Goal: Information Seeking & Learning: Check status

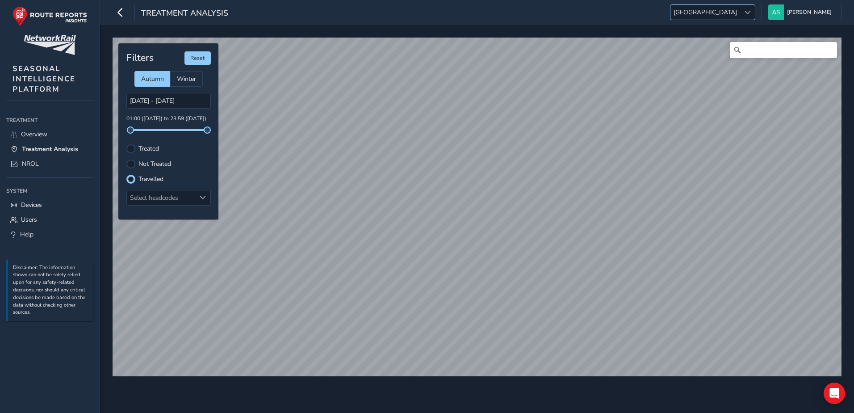
click at [740, 13] on span "[GEOGRAPHIC_DATA]" at bounding box center [706, 12] width 70 height 15
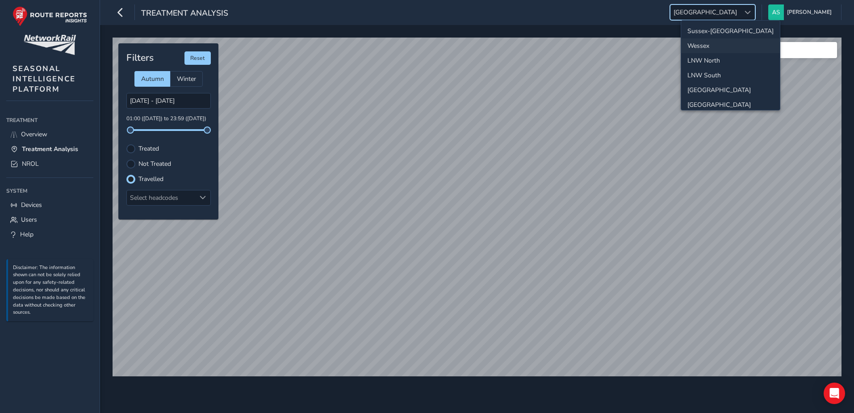
click at [691, 44] on li "Wessex" at bounding box center [730, 45] width 99 height 15
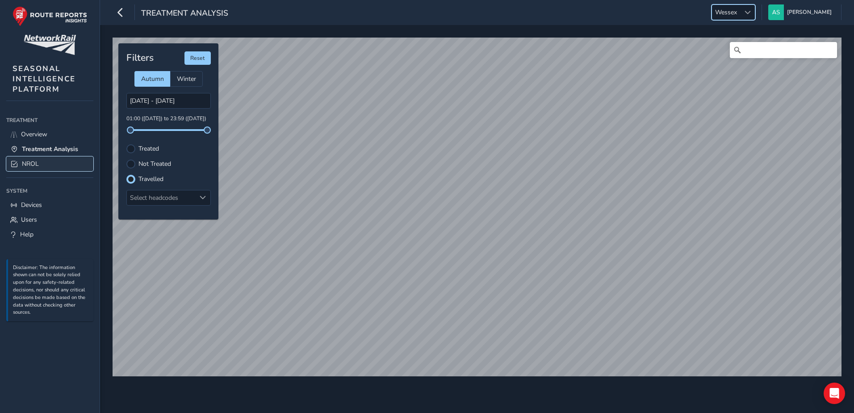
click at [55, 165] on link "NROL" at bounding box center [49, 163] width 87 height 15
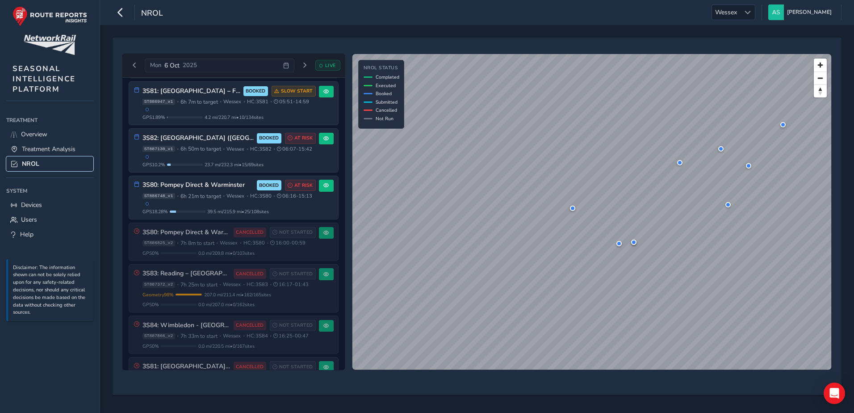
scroll to position [377, 0]
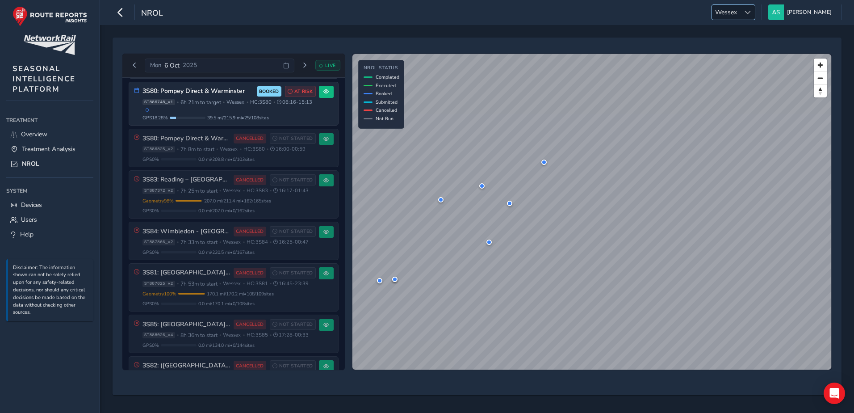
click at [740, 15] on span "Wessex" at bounding box center [726, 12] width 28 height 15
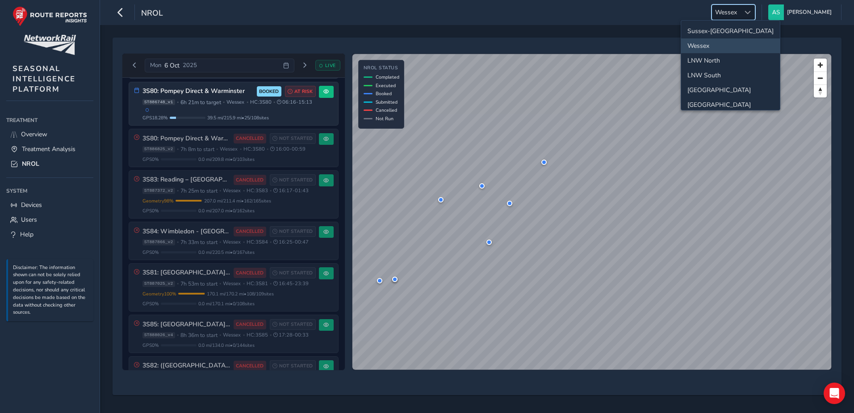
click at [725, 42] on li "Wessex" at bounding box center [730, 45] width 99 height 15
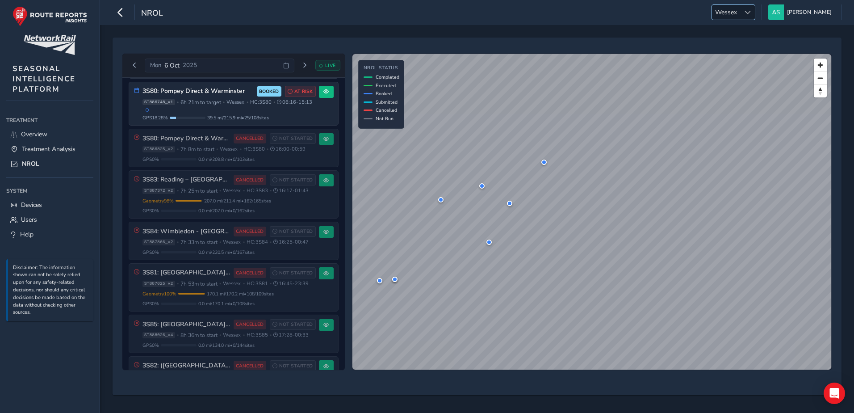
click at [735, 17] on span "Wessex" at bounding box center [726, 12] width 28 height 15
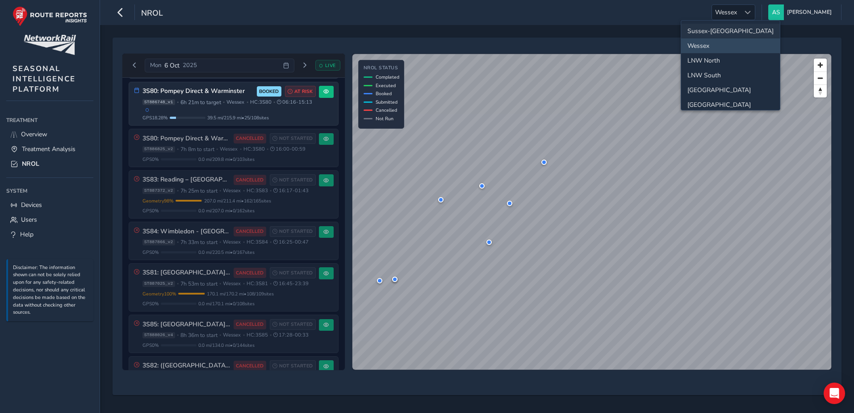
click at [739, 30] on li "Sussex-[GEOGRAPHIC_DATA]" at bounding box center [730, 31] width 99 height 15
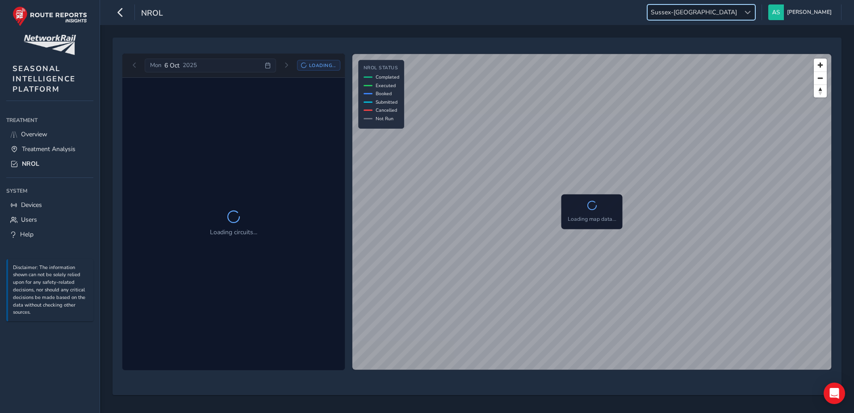
click at [691, 17] on div "NROL Sussex-Kent Sussex-Kent Andy Smith Colour Scheme: Dark Dim Light Logout" at bounding box center [477, 12] width 754 height 25
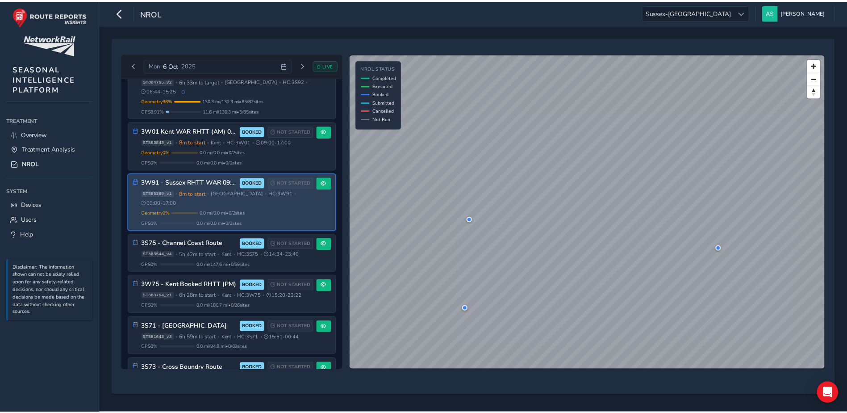
scroll to position [451, 0]
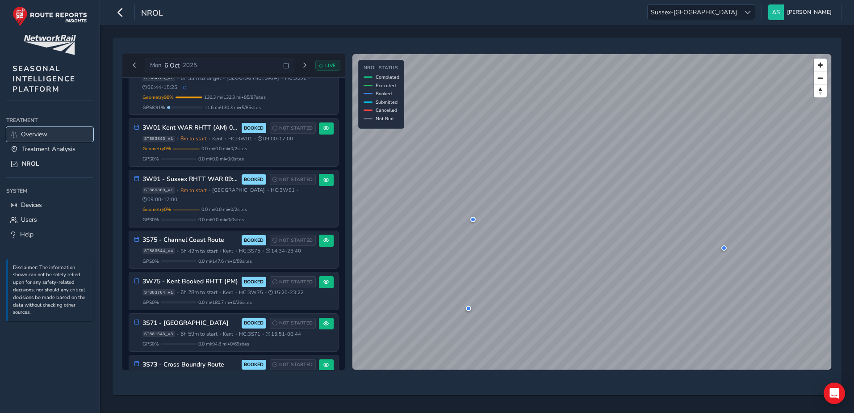
click at [50, 137] on link "Overview" at bounding box center [49, 134] width 87 height 15
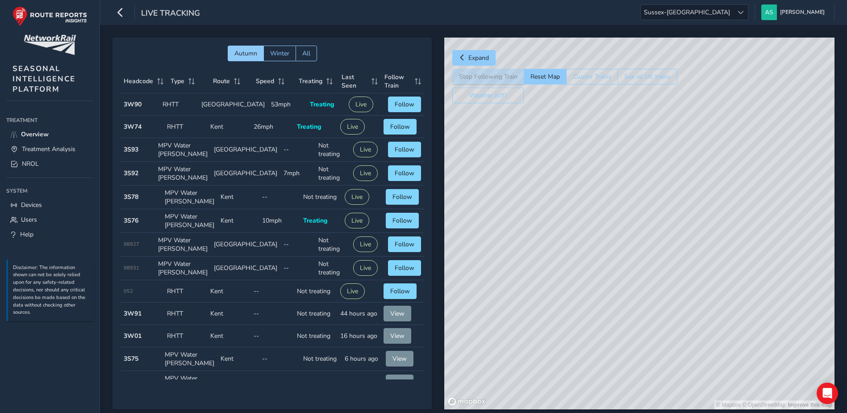
drag, startPoint x: 345, startPoint y: 246, endPoint x: 446, endPoint y: 242, distance: 100.6
click at [446, 242] on div "© Mapbox © OpenStreetMap Improve this map" at bounding box center [640, 224] width 390 height 372
drag, startPoint x: 600, startPoint y: 214, endPoint x: 562, endPoint y: 215, distance: 38.4
click at [539, 214] on div "© Mapbox © OpenStreetMap Improve this map" at bounding box center [640, 224] width 390 height 372
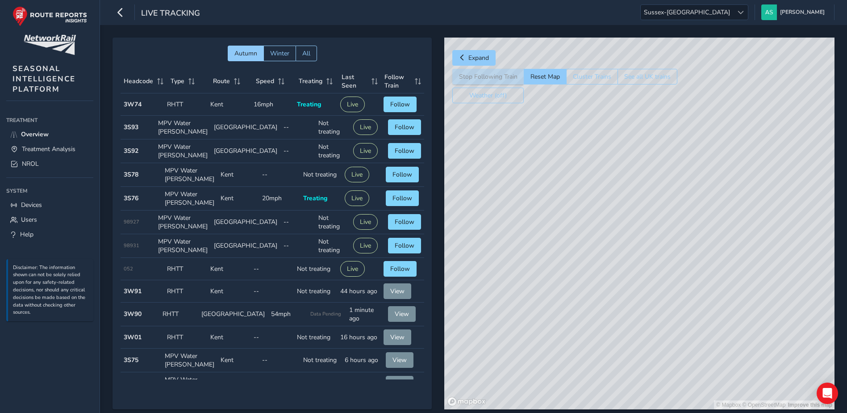
drag, startPoint x: 558, startPoint y: 261, endPoint x: 775, endPoint y: 296, distance: 220.3
click at [775, 296] on div "© Mapbox © OpenStreetMap Improve this map" at bounding box center [640, 224] width 390 height 372
drag, startPoint x: 614, startPoint y: 251, endPoint x: 608, endPoint y: 283, distance: 33.1
click at [608, 283] on div "© Mapbox © OpenStreetMap Improve this map" at bounding box center [640, 224] width 390 height 372
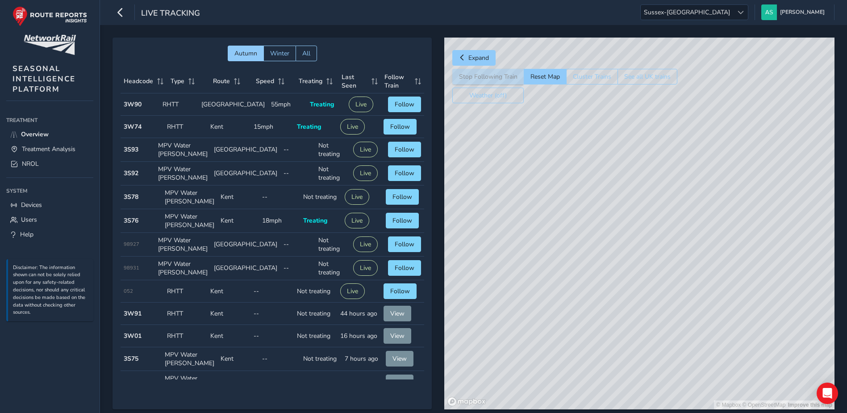
click at [692, 351] on div "© Mapbox © OpenStreetMap Improve this map" at bounding box center [640, 224] width 390 height 372
drag, startPoint x: 742, startPoint y: 297, endPoint x: 627, endPoint y: 262, distance: 120.4
click at [606, 254] on div "© Mapbox © OpenStreetMap Improve this map" at bounding box center [640, 224] width 390 height 372
drag, startPoint x: 741, startPoint y: 289, endPoint x: 670, endPoint y: 275, distance: 72.8
click at [670, 275] on div "© Mapbox © OpenStreetMap Improve this map" at bounding box center [640, 224] width 390 height 372
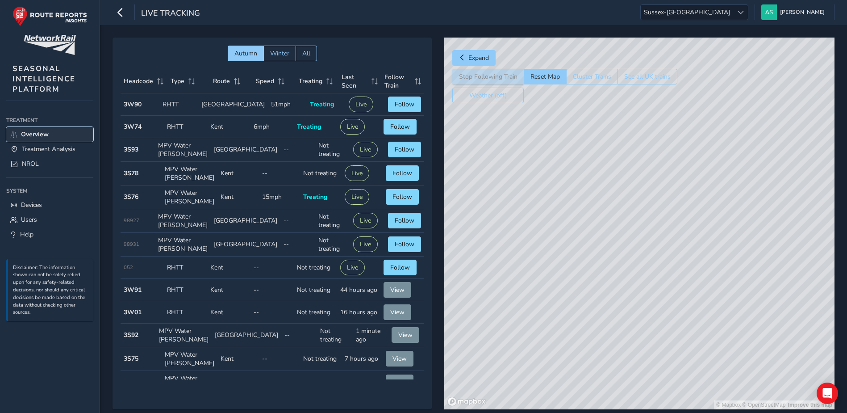
click at [50, 133] on link "Overview" at bounding box center [49, 134] width 87 height 15
click at [643, 75] on button "See all UK trains" at bounding box center [648, 77] width 60 height 16
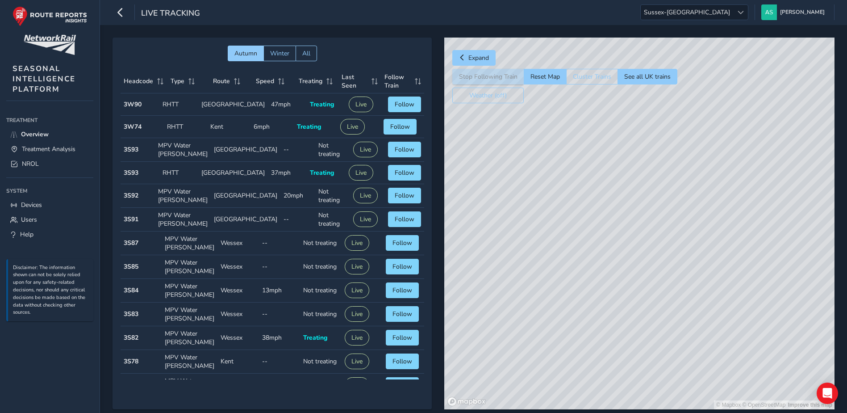
drag, startPoint x: 782, startPoint y: 342, endPoint x: 731, endPoint y: 321, distance: 55.1
click at [731, 321] on div "© Mapbox © OpenStreetMap Improve this map" at bounding box center [640, 224] width 390 height 372
click at [657, 248] on div "© Mapbox © OpenStreetMap Improve this map" at bounding box center [640, 224] width 390 height 372
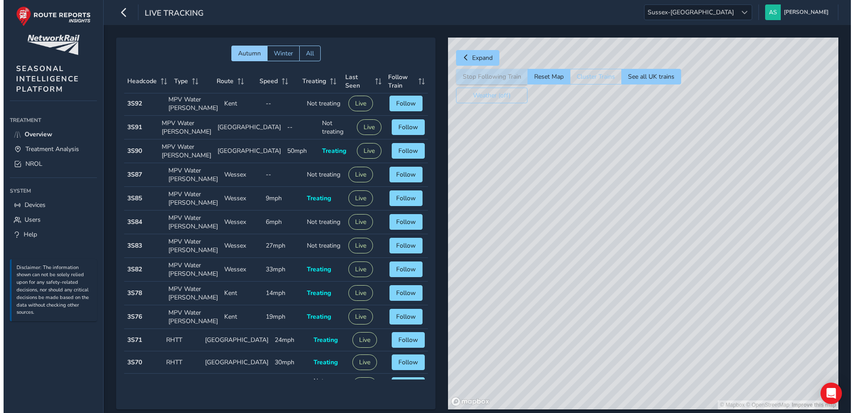
scroll to position [89, 0]
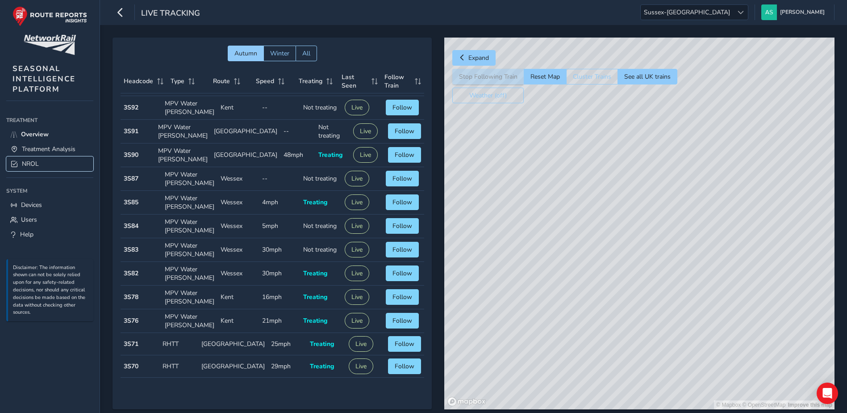
drag, startPoint x: 59, startPoint y: 164, endPoint x: 842, endPoint y: 10, distance: 797.6
click at [59, 164] on link "NROL" at bounding box center [49, 163] width 87 height 15
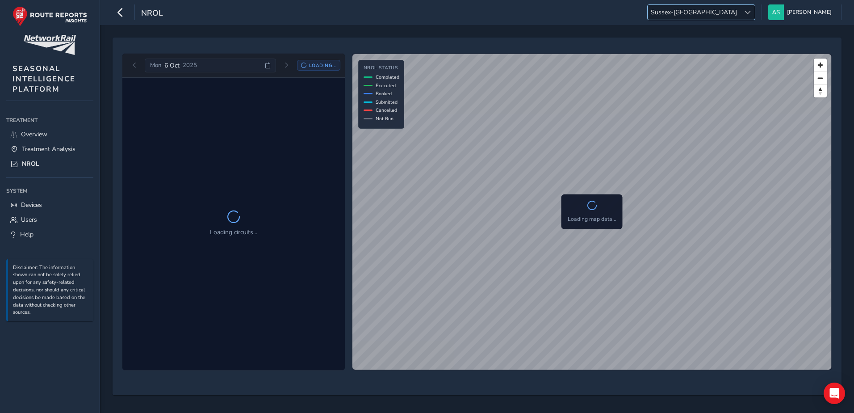
click at [739, 11] on span "Sussex-[GEOGRAPHIC_DATA]" at bounding box center [694, 12] width 92 height 15
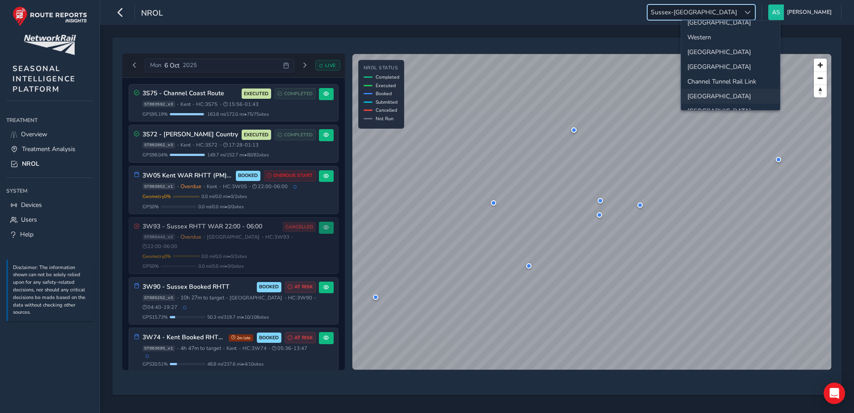
scroll to position [94, 0]
click at [716, 51] on li "[GEOGRAPHIC_DATA]" at bounding box center [730, 55] width 99 height 15
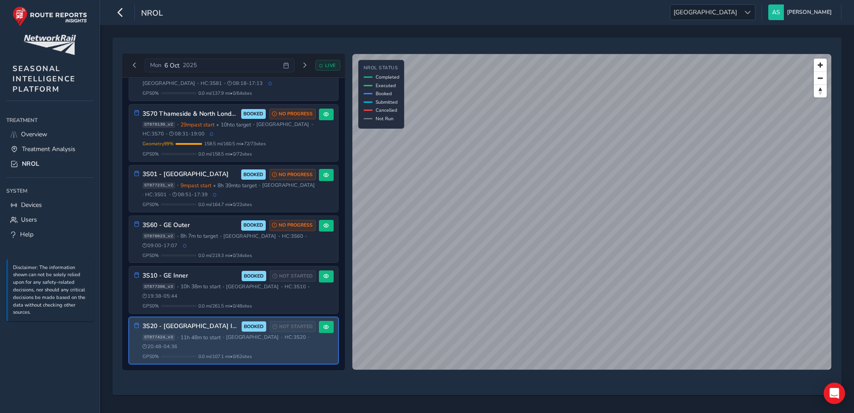
scroll to position [0, 0]
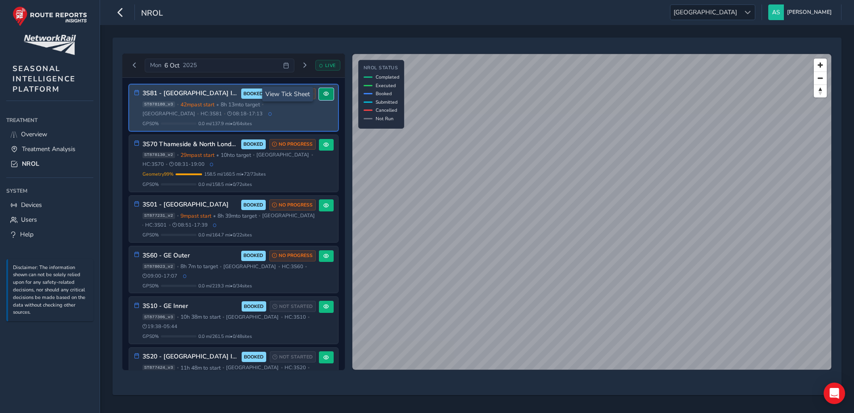
click at [324, 96] on span at bounding box center [325, 93] width 5 height 5
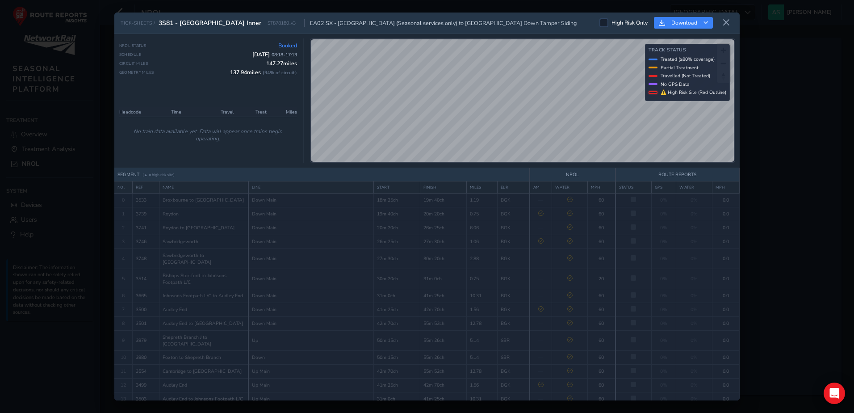
click at [783, 160] on div "TICK-SHEETS / 3S81 - West Anglia Inner ST878180_v3 EA02 SX - Whitemoor Yard (Se…" at bounding box center [427, 206] width 854 height 413
click at [721, 20] on button at bounding box center [726, 23] width 14 height 15
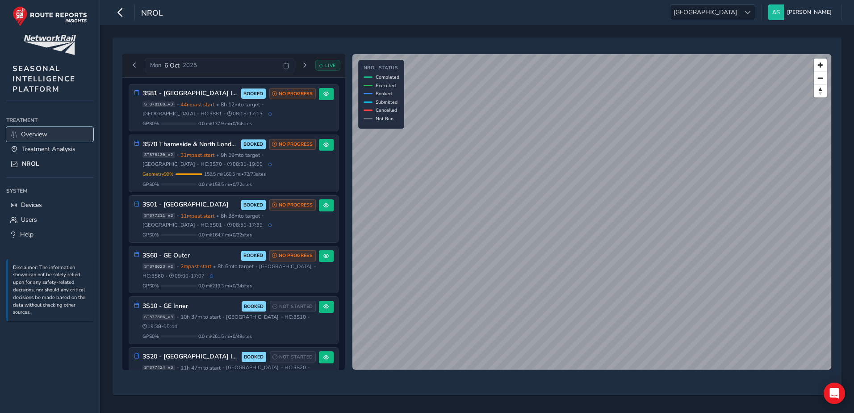
drag, startPoint x: 49, startPoint y: 136, endPoint x: 54, endPoint y: 140, distance: 6.3
click at [49, 136] on link "Overview" at bounding box center [49, 134] width 87 height 15
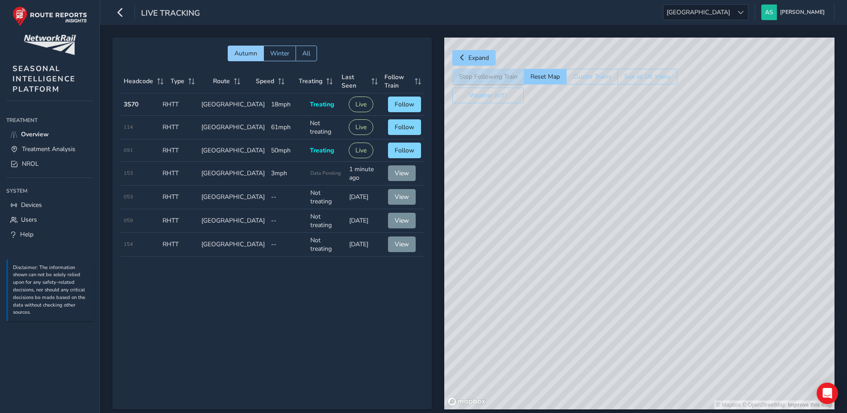
drag, startPoint x: 746, startPoint y: 203, endPoint x: 711, endPoint y: 234, distance: 46.8
click at [711, 234] on div "© Mapbox © OpenStreetMap Improve this map" at bounding box center [640, 224] width 390 height 372
drag, startPoint x: 582, startPoint y: 224, endPoint x: 651, endPoint y: 256, distance: 76.4
click at [651, 256] on div "© Mapbox © OpenStreetMap Improve this map" at bounding box center [640, 224] width 390 height 372
drag, startPoint x: 521, startPoint y: 163, endPoint x: 579, endPoint y: 230, distance: 88.0
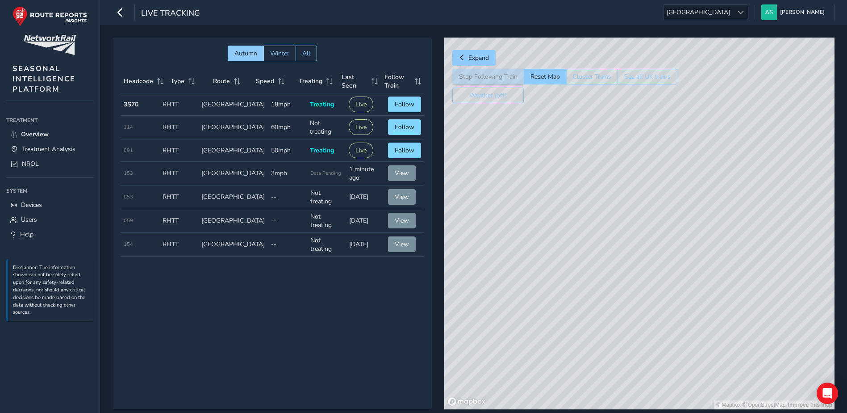
click at [579, 230] on div "© Mapbox © OpenStreetMap Improve this map" at bounding box center [640, 224] width 390 height 372
drag, startPoint x: 538, startPoint y: 176, endPoint x: 595, endPoint y: 272, distance: 111.2
click at [595, 272] on div "© Mapbox © OpenStreetMap Improve this map" at bounding box center [640, 224] width 390 height 372
drag, startPoint x: 516, startPoint y: 191, endPoint x: 608, endPoint y: 246, distance: 107.6
click at [608, 246] on div "© Mapbox © OpenStreetMap Improve this map" at bounding box center [640, 224] width 390 height 372
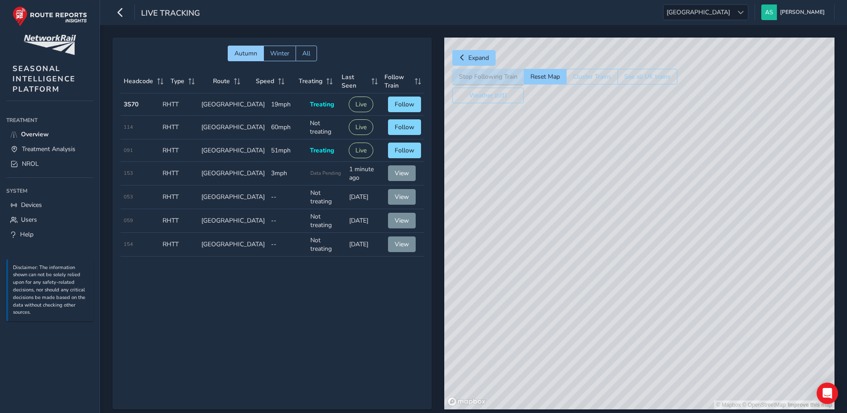
drag, startPoint x: 631, startPoint y: 184, endPoint x: 620, endPoint y: 269, distance: 85.7
click at [623, 284] on div "© Mapbox © OpenStreetMap Improve this map" at bounding box center [640, 224] width 390 height 372
drag, startPoint x: 628, startPoint y: 223, endPoint x: 617, endPoint y: 324, distance: 101.6
click at [617, 324] on div "© Mapbox © OpenStreetMap Improve this map" at bounding box center [640, 224] width 390 height 372
drag, startPoint x: 604, startPoint y: 224, endPoint x: 626, endPoint y: 294, distance: 73.9
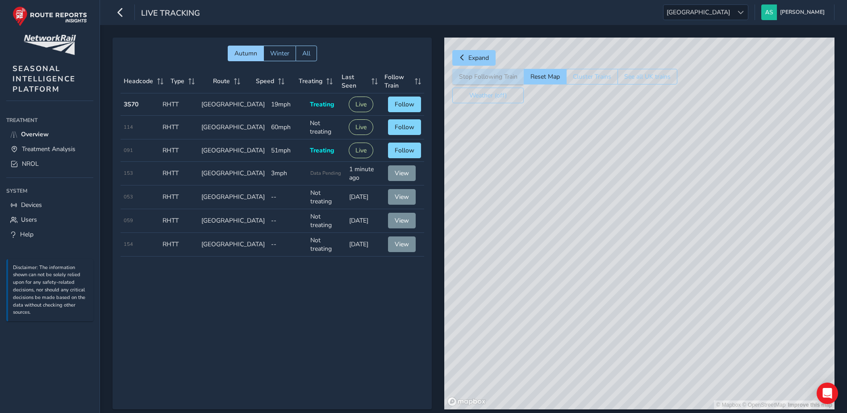
click at [626, 294] on div "© Mapbox © OpenStreetMap Improve this map" at bounding box center [640, 224] width 390 height 372
drag, startPoint x: 609, startPoint y: 133, endPoint x: 602, endPoint y: 254, distance: 121.3
click at [602, 254] on div "© Mapbox © OpenStreetMap Improve this map" at bounding box center [640, 224] width 390 height 372
click at [608, 201] on div "© Mapbox © OpenStreetMap Improve this map" at bounding box center [640, 224] width 390 height 372
click at [596, 306] on div "© Mapbox © OpenStreetMap Improve this map | © Mapbox © OpenStreetMap Improve th…" at bounding box center [640, 224] width 390 height 372
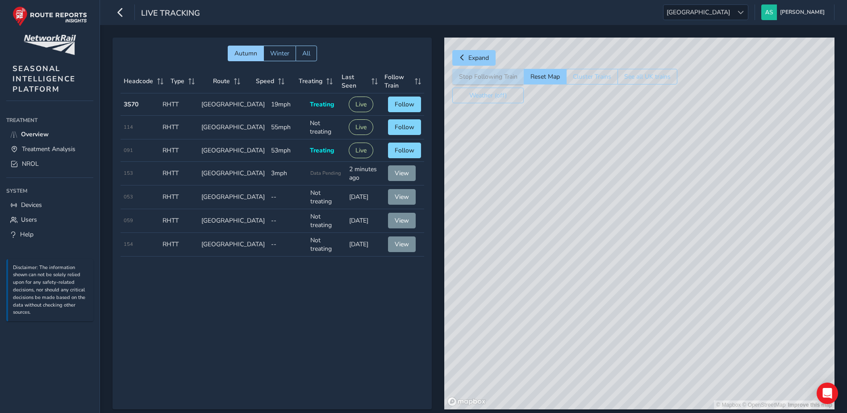
drag, startPoint x: 709, startPoint y: 246, endPoint x: 662, endPoint y: 276, distance: 55.6
click at [662, 276] on div "© Mapbox © OpenStreetMap Improve this map" at bounding box center [640, 224] width 390 height 372
drag, startPoint x: 738, startPoint y: 228, endPoint x: 680, endPoint y: 277, distance: 76.1
click at [680, 277] on div "© Mapbox © OpenStreetMap Improve this map" at bounding box center [640, 224] width 390 height 372
drag, startPoint x: 757, startPoint y: 222, endPoint x: 589, endPoint y: 287, distance: 179.8
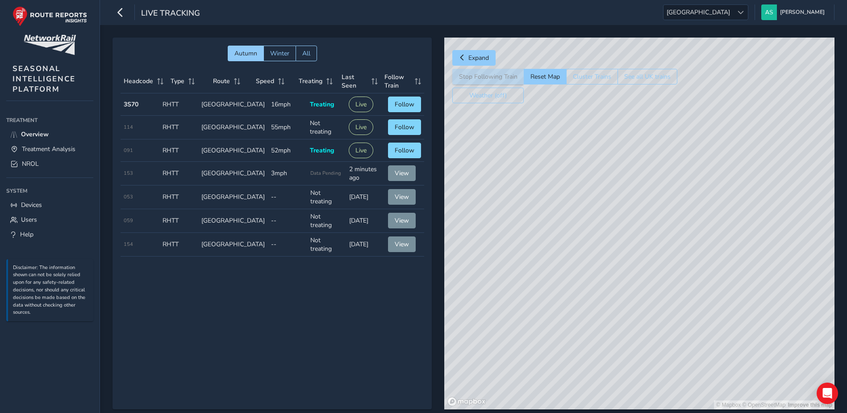
click at [589, 287] on div "© Mapbox © OpenStreetMap Improve this map" at bounding box center [640, 224] width 390 height 372
click at [706, 274] on div "© Mapbox © OpenStreetMap Improve this map" at bounding box center [640, 224] width 390 height 372
click at [633, 234] on div "© Mapbox © OpenStreetMap Improve this map" at bounding box center [640, 224] width 390 height 372
click at [395, 150] on span "Follow" at bounding box center [405, 149] width 20 height 8
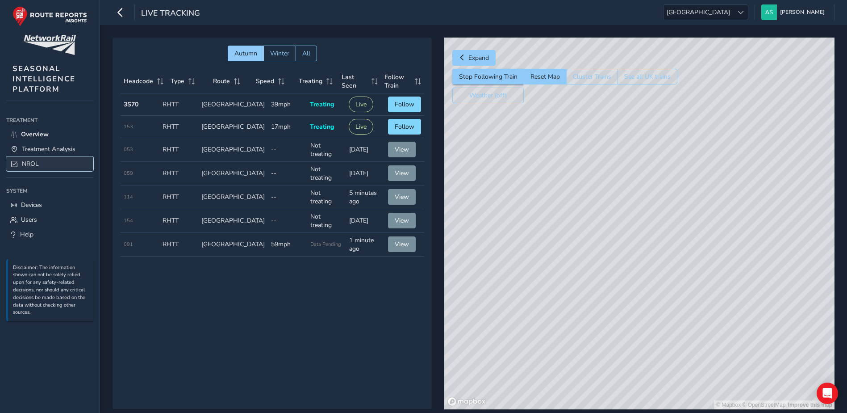
click at [34, 164] on span "NROL" at bounding box center [30, 163] width 17 height 8
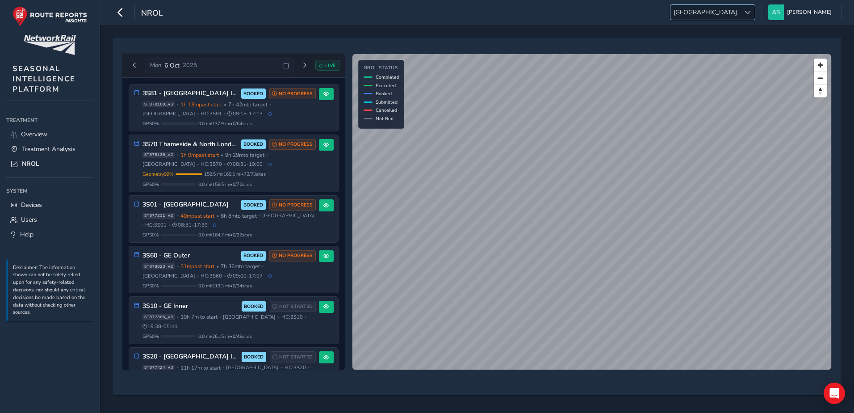
click at [755, 7] on div at bounding box center [747, 12] width 15 height 15
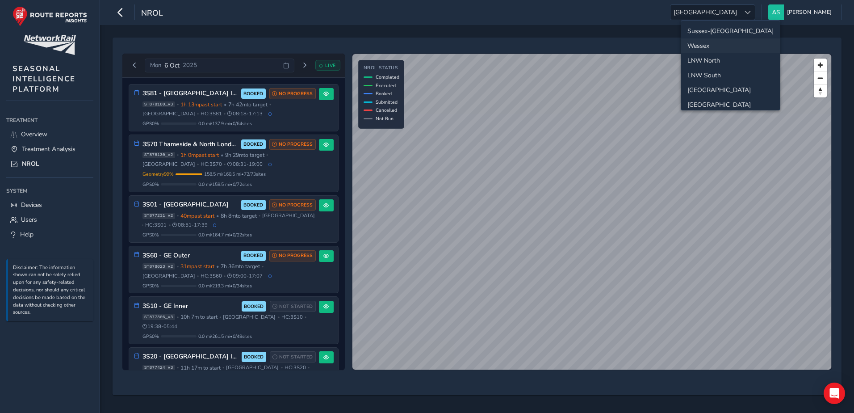
click at [707, 48] on li "Wessex" at bounding box center [730, 45] width 99 height 15
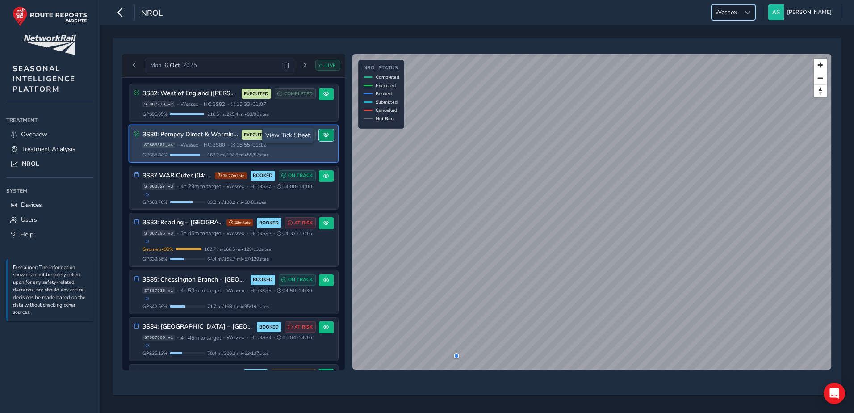
click at [324, 132] on span at bounding box center [325, 134] width 5 height 5
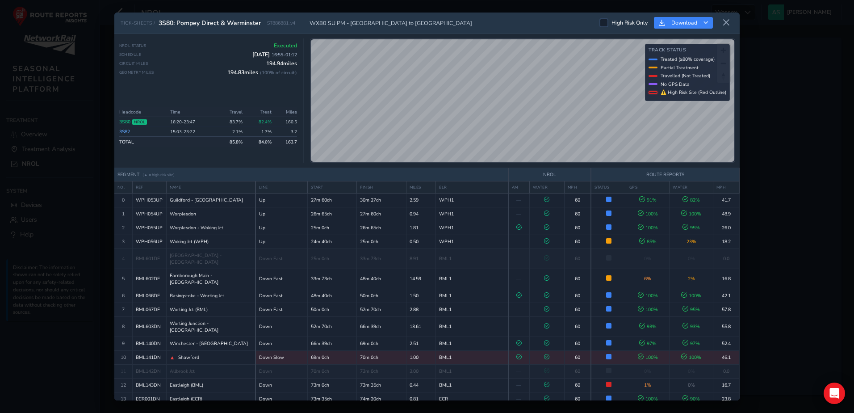
click at [124, 131] on link "3S82" at bounding box center [124, 131] width 11 height 7
click at [124, 121] on link "3S80" at bounding box center [124, 121] width 11 height 7
click at [725, 21] on icon at bounding box center [726, 23] width 8 height 8
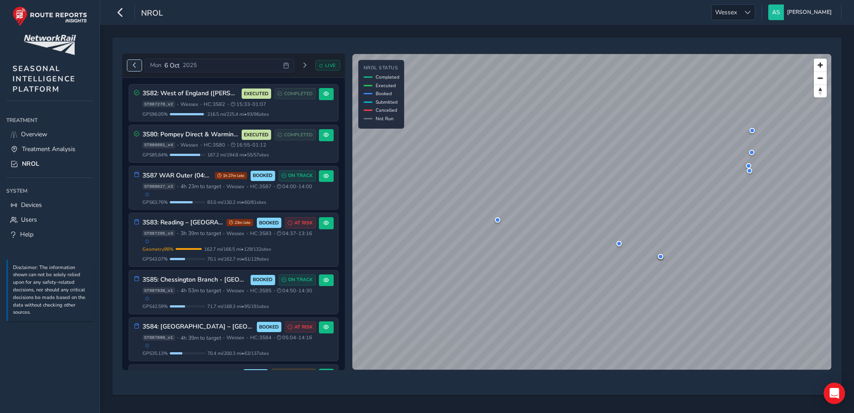
click at [137, 65] on span "Previous day" at bounding box center [134, 65] width 5 height 5
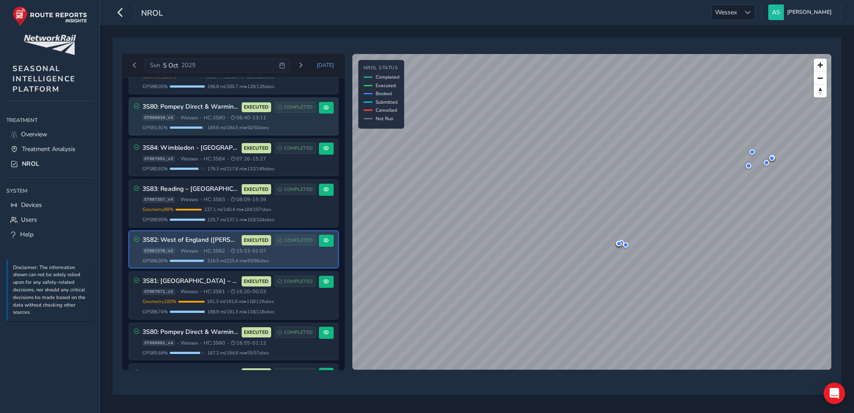
scroll to position [223, 0]
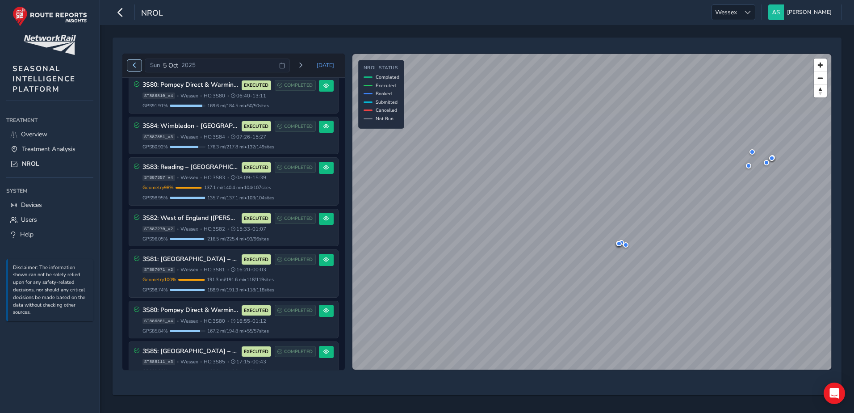
click at [136, 66] on span "Previous day" at bounding box center [134, 65] width 5 height 5
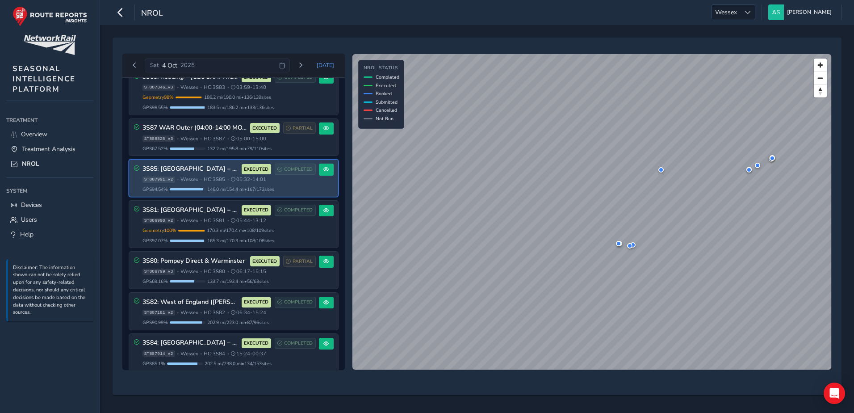
scroll to position [179, 0]
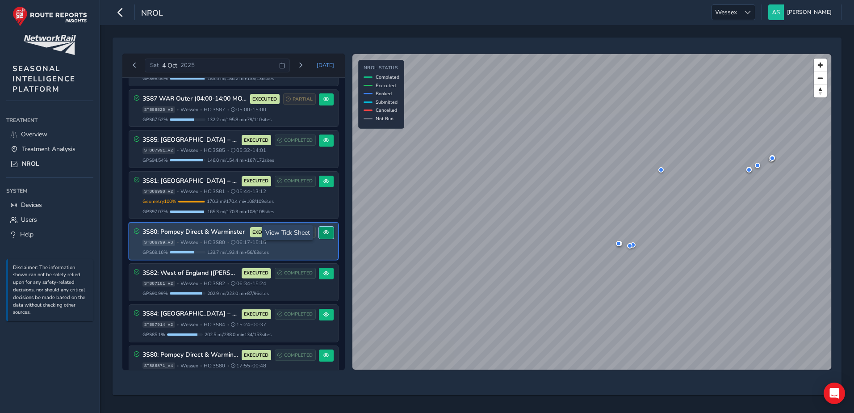
click at [325, 233] on span at bounding box center [325, 232] width 5 height 5
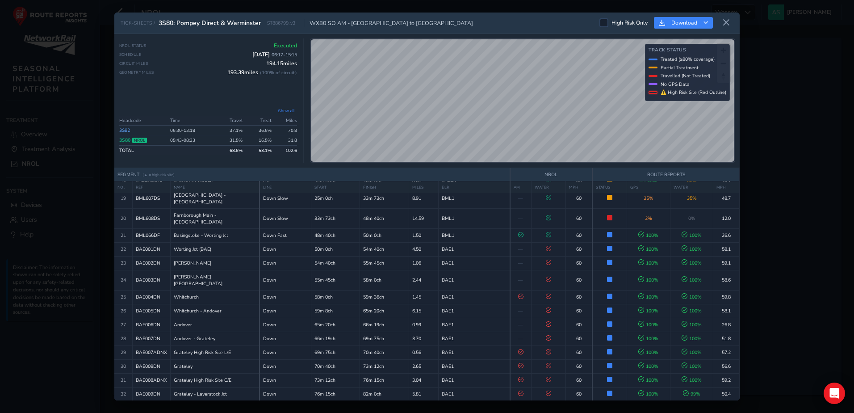
scroll to position [226, 0]
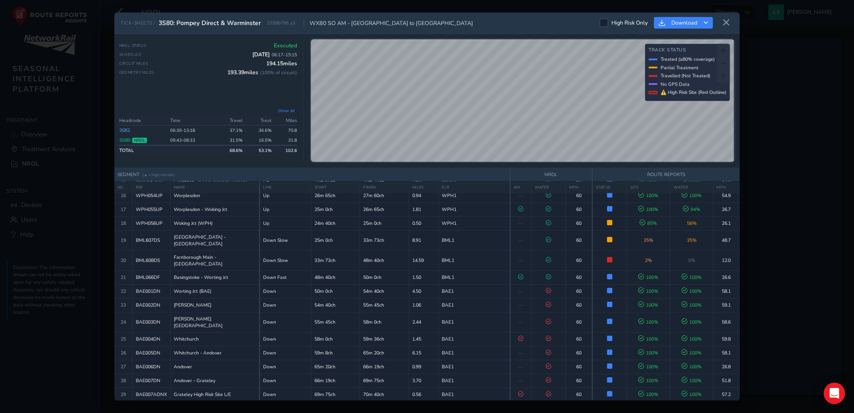
click at [129, 130] on link "3S82" at bounding box center [124, 130] width 11 height 7
click at [125, 137] on link "3S80" at bounding box center [124, 140] width 11 height 7
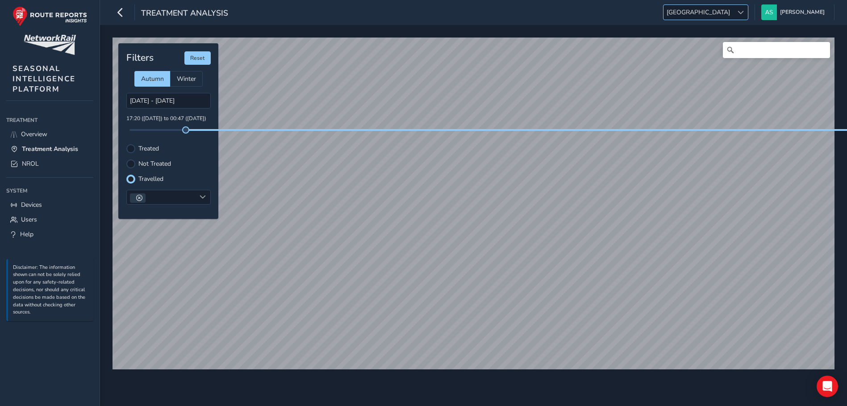
click at [734, 12] on span "[GEOGRAPHIC_DATA]" at bounding box center [699, 12] width 70 height 15
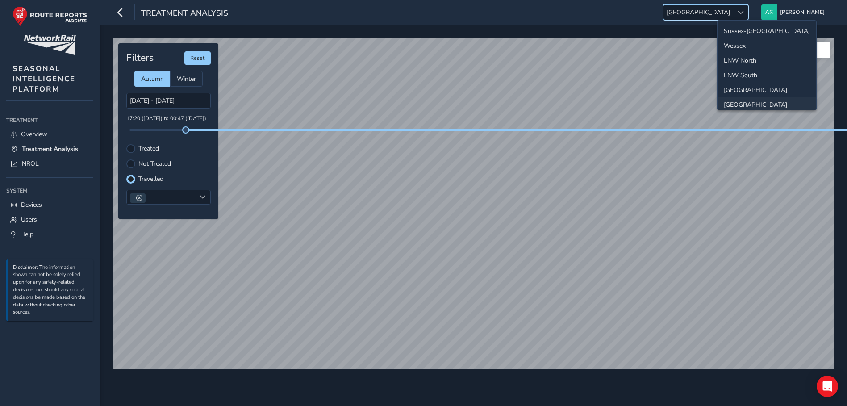
scroll to position [32, 0]
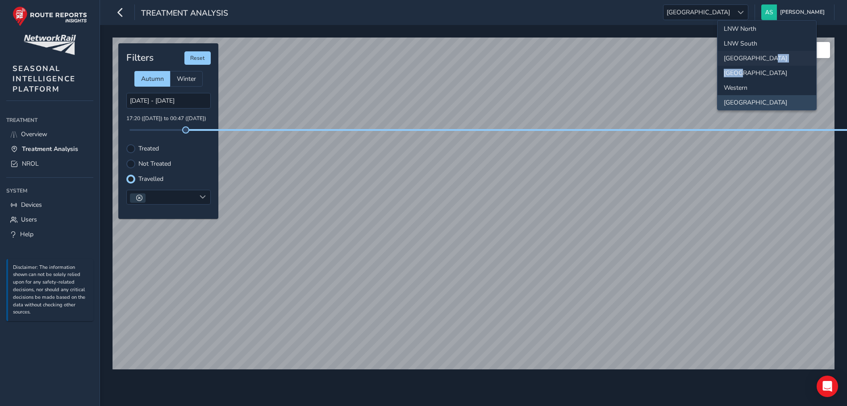
drag, startPoint x: 741, startPoint y: 76, endPoint x: 798, endPoint y: 64, distance: 58.9
click at [798, 64] on ul "Sussex-Kent Wessex LNW North LNW South North and East Wales Western Scotland An…" at bounding box center [767, 80] width 99 height 183
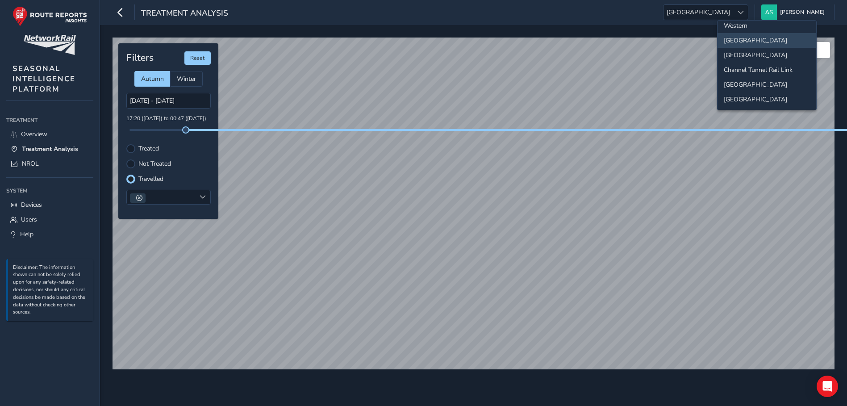
scroll to position [0, 0]
click at [737, 49] on li "Wessex" at bounding box center [767, 45] width 99 height 15
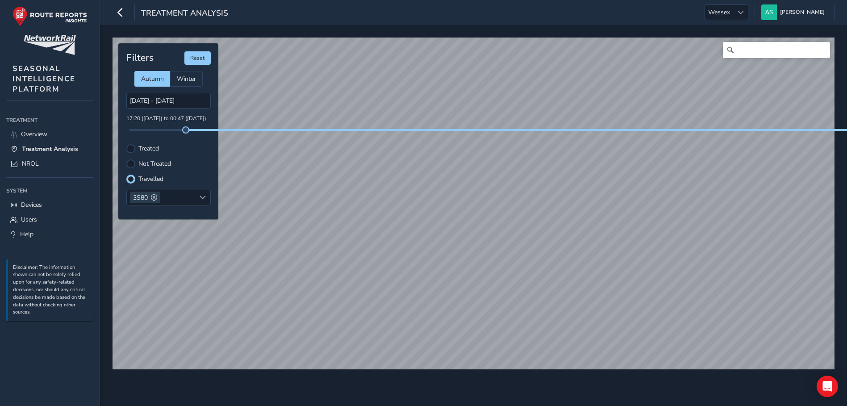
click at [137, 149] on div "Treated" at bounding box center [168, 148] width 84 height 9
click at [131, 150] on div at bounding box center [130, 148] width 9 height 9
click at [132, 162] on div at bounding box center [130, 163] width 9 height 9
click at [131, 178] on div at bounding box center [130, 179] width 9 height 9
click at [734, 16] on span "[GEOGRAPHIC_DATA]" at bounding box center [699, 12] width 70 height 15
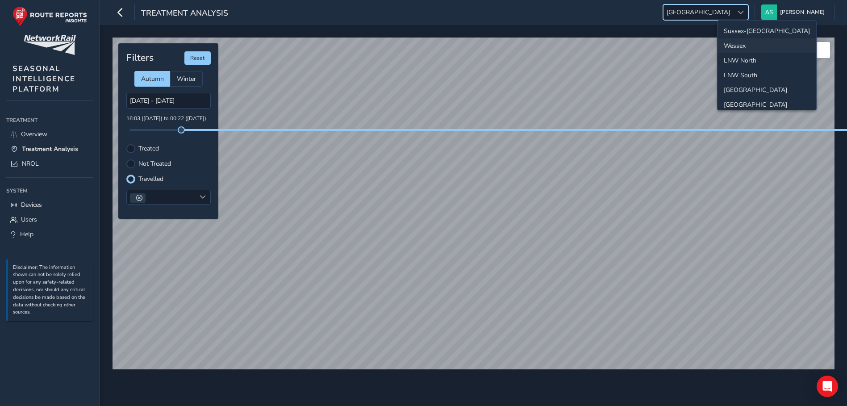
click at [748, 48] on li "Wessex" at bounding box center [767, 45] width 99 height 15
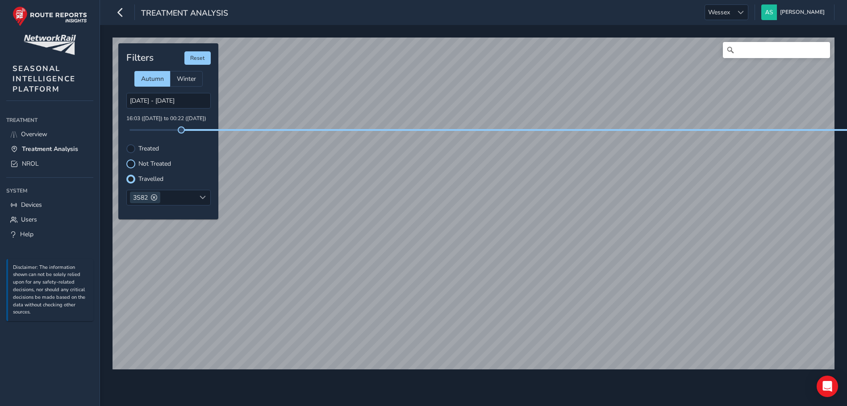
click at [129, 162] on div at bounding box center [130, 163] width 9 height 9
click at [129, 178] on div at bounding box center [130, 179] width 9 height 9
click at [135, 150] on div at bounding box center [130, 148] width 9 height 9
click at [141, 178] on label "Travelled" at bounding box center [150, 179] width 25 height 6
click at [131, 178] on input "Travelled" at bounding box center [131, 178] width 0 height 0
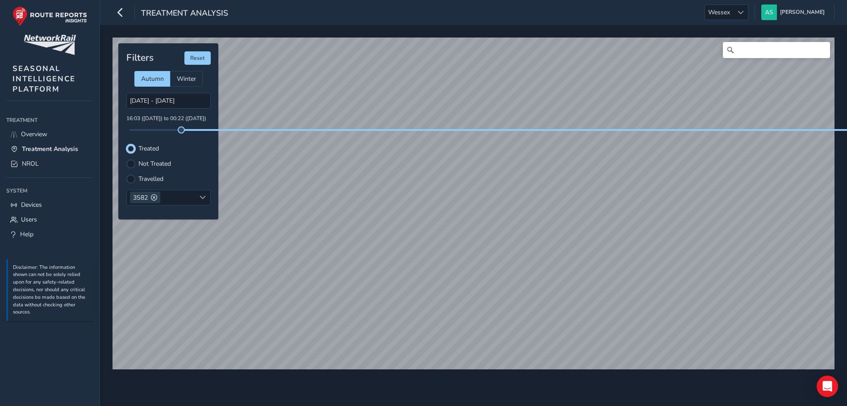
scroll to position [4, 5]
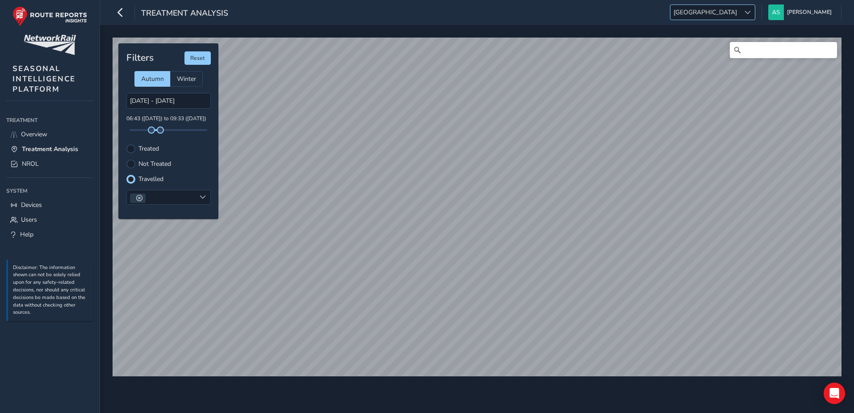
click at [734, 7] on span "[GEOGRAPHIC_DATA]" at bounding box center [706, 12] width 70 height 15
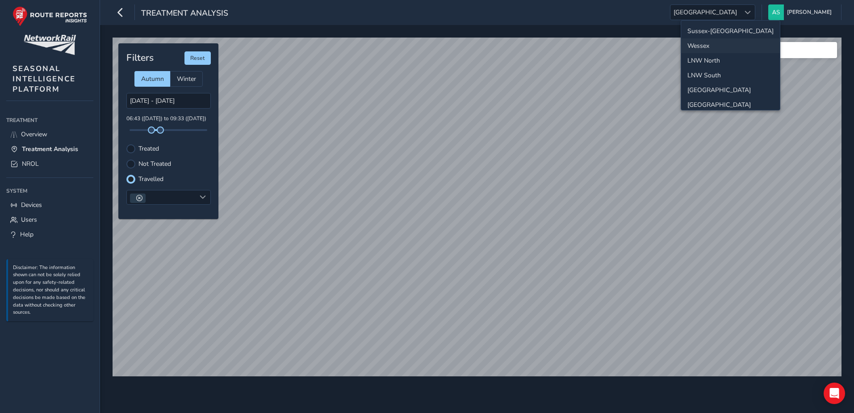
click at [712, 42] on li "Wessex" at bounding box center [730, 45] width 99 height 15
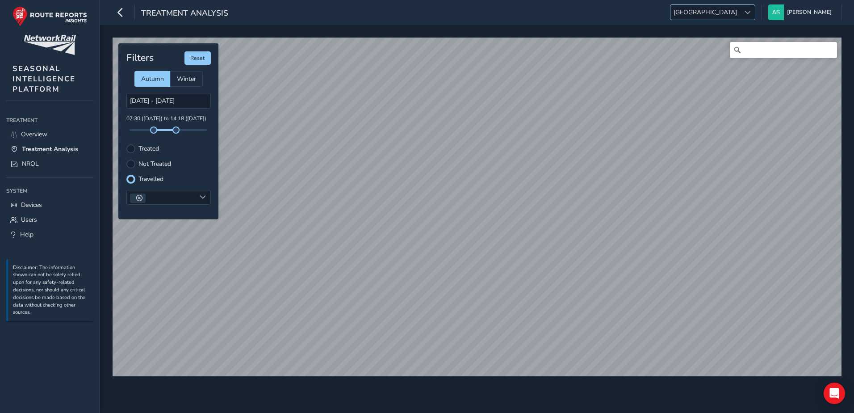
click at [740, 7] on span "[GEOGRAPHIC_DATA]" at bounding box center [706, 12] width 70 height 15
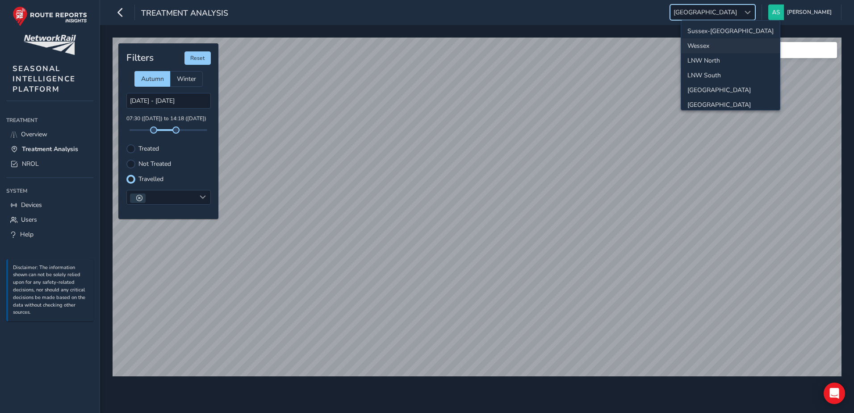
click at [746, 42] on li "Wessex" at bounding box center [730, 45] width 99 height 15
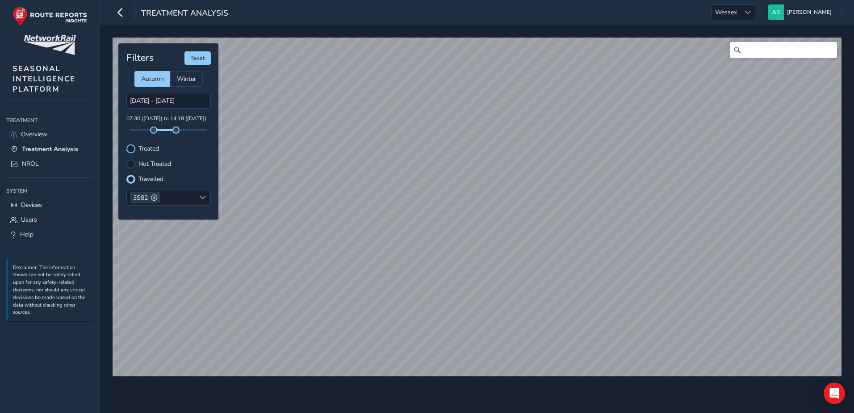
click at [134, 151] on div at bounding box center [130, 148] width 9 height 9
click at [133, 163] on div at bounding box center [130, 163] width 9 height 9
click at [134, 180] on div at bounding box center [130, 179] width 9 height 9
click at [132, 151] on div at bounding box center [130, 148] width 9 height 9
